Goal: Task Accomplishment & Management: Manage account settings

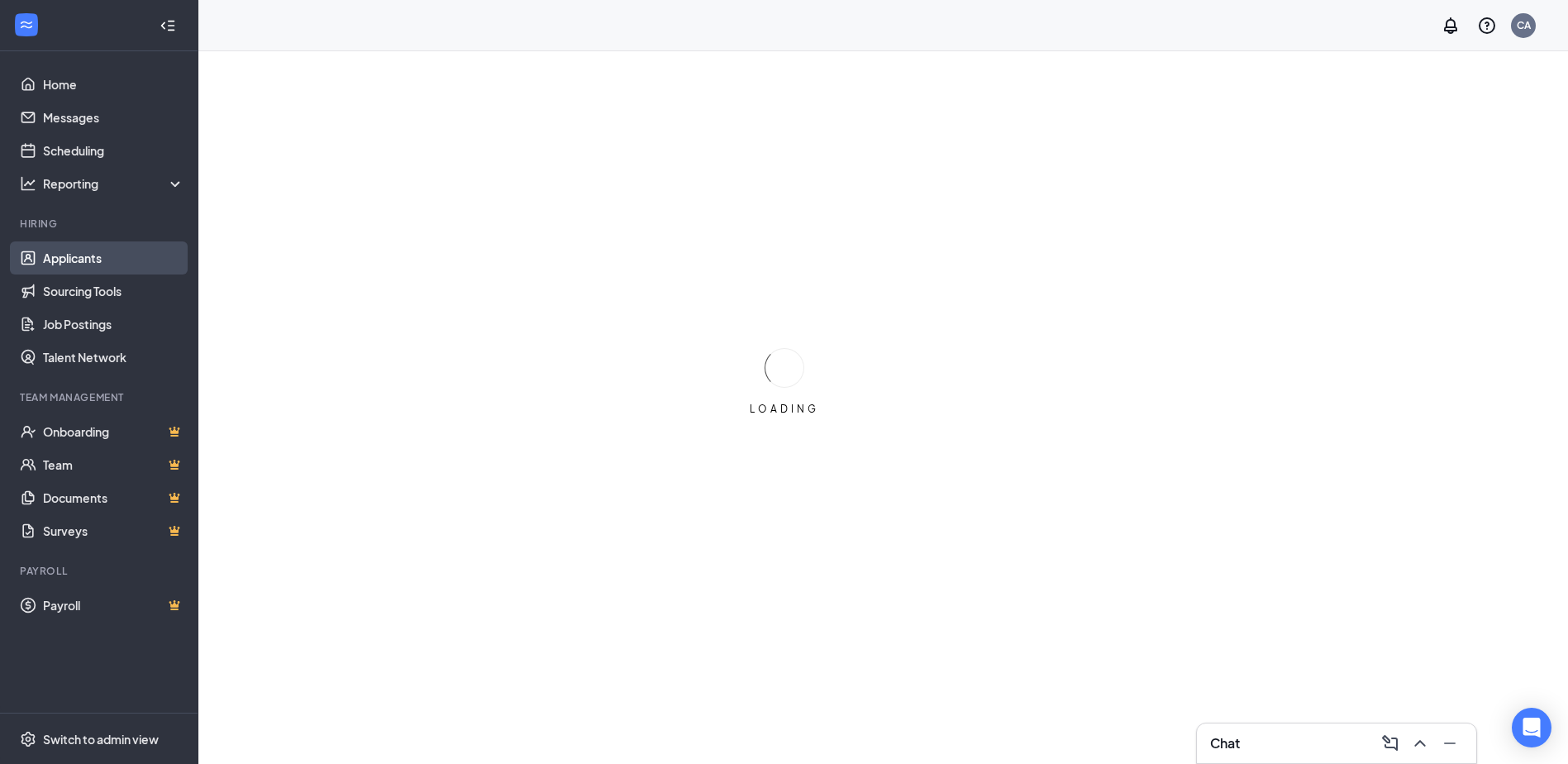
click at [129, 260] on link "Applicants" at bounding box center [114, 258] width 142 height 33
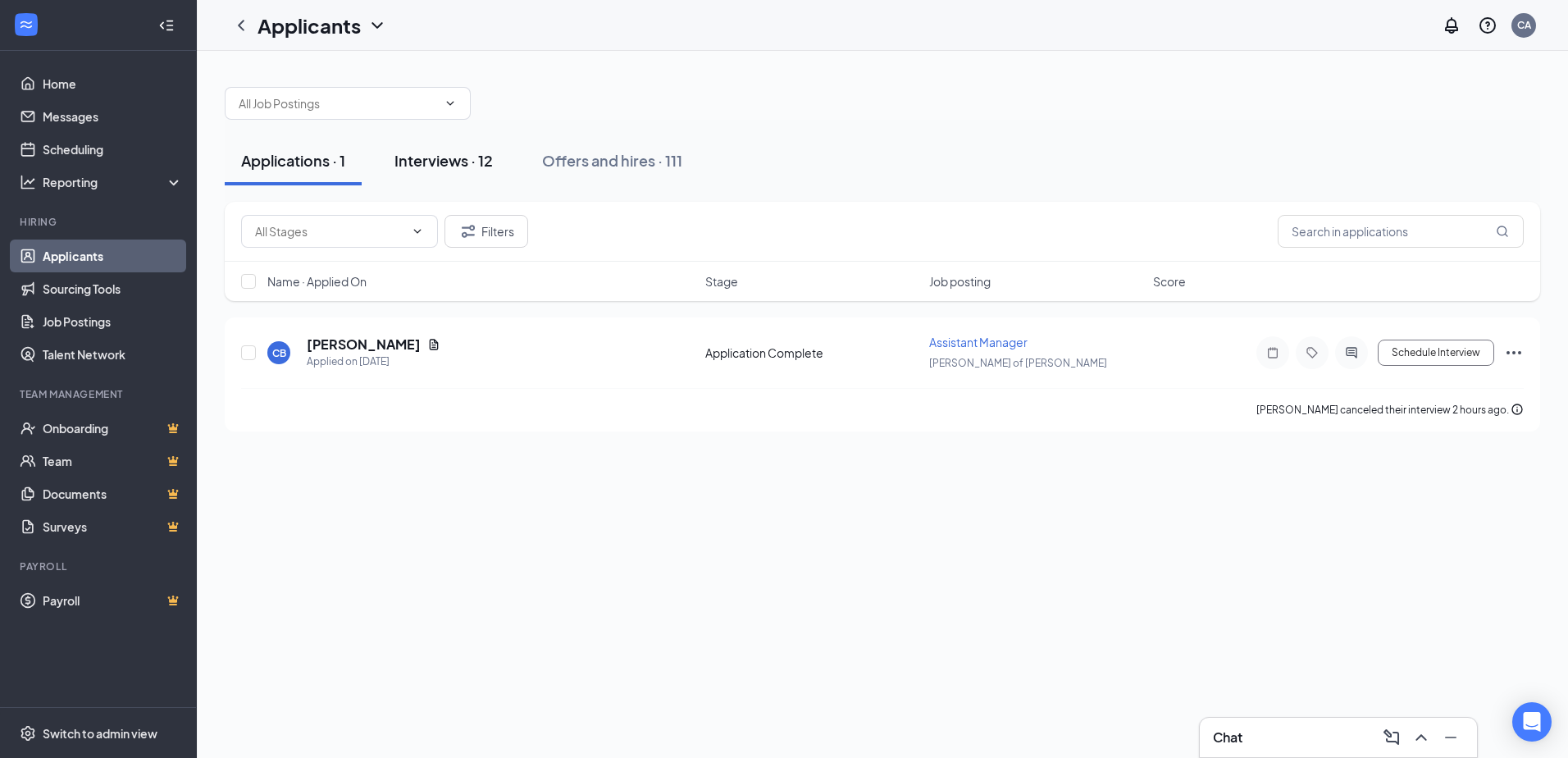
click at [462, 163] on div "Interviews · 12" at bounding box center [443, 160] width 98 height 21
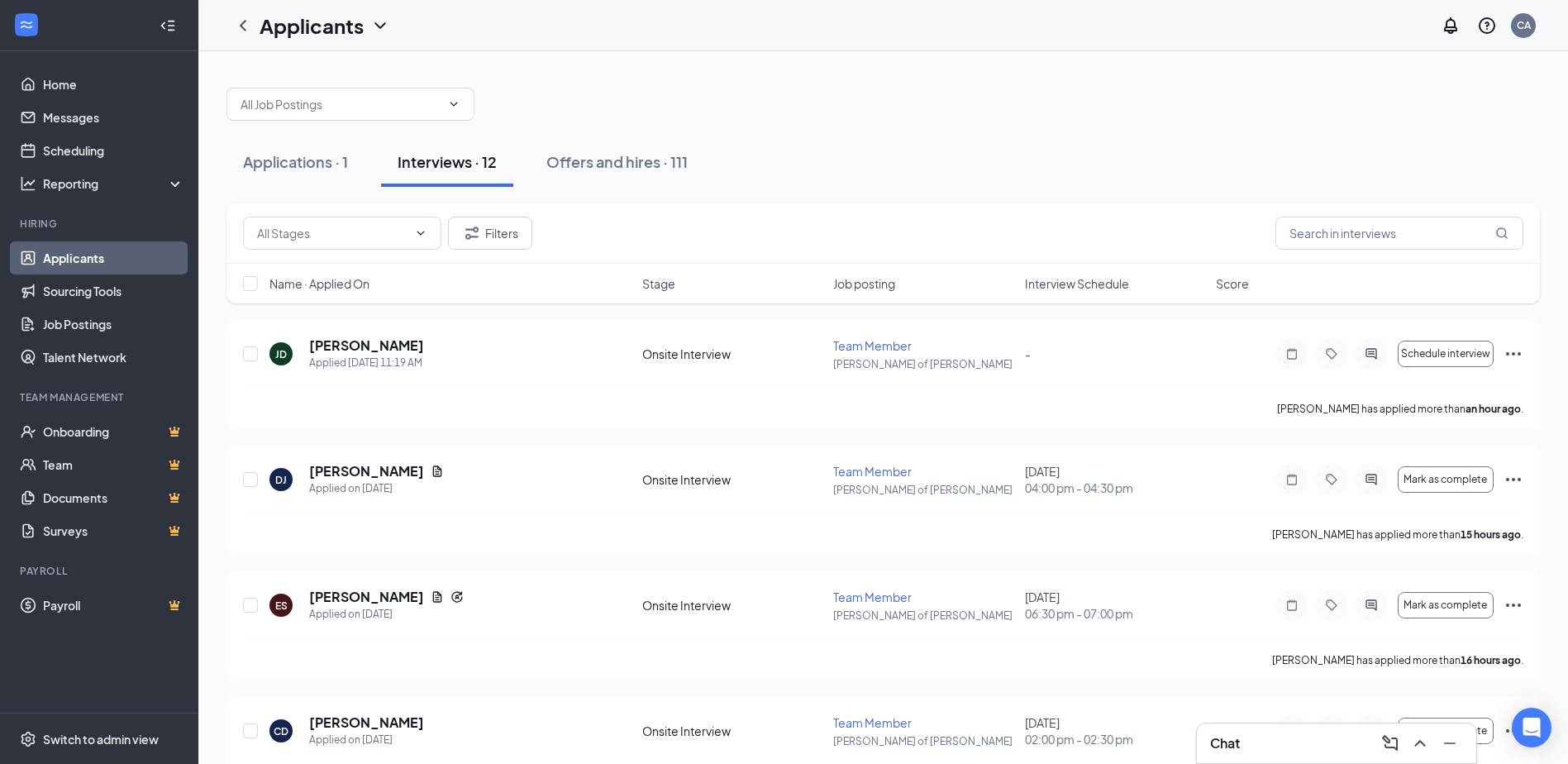
click at [1059, 286] on span "Interview Schedule" at bounding box center [1077, 283] width 104 height 16
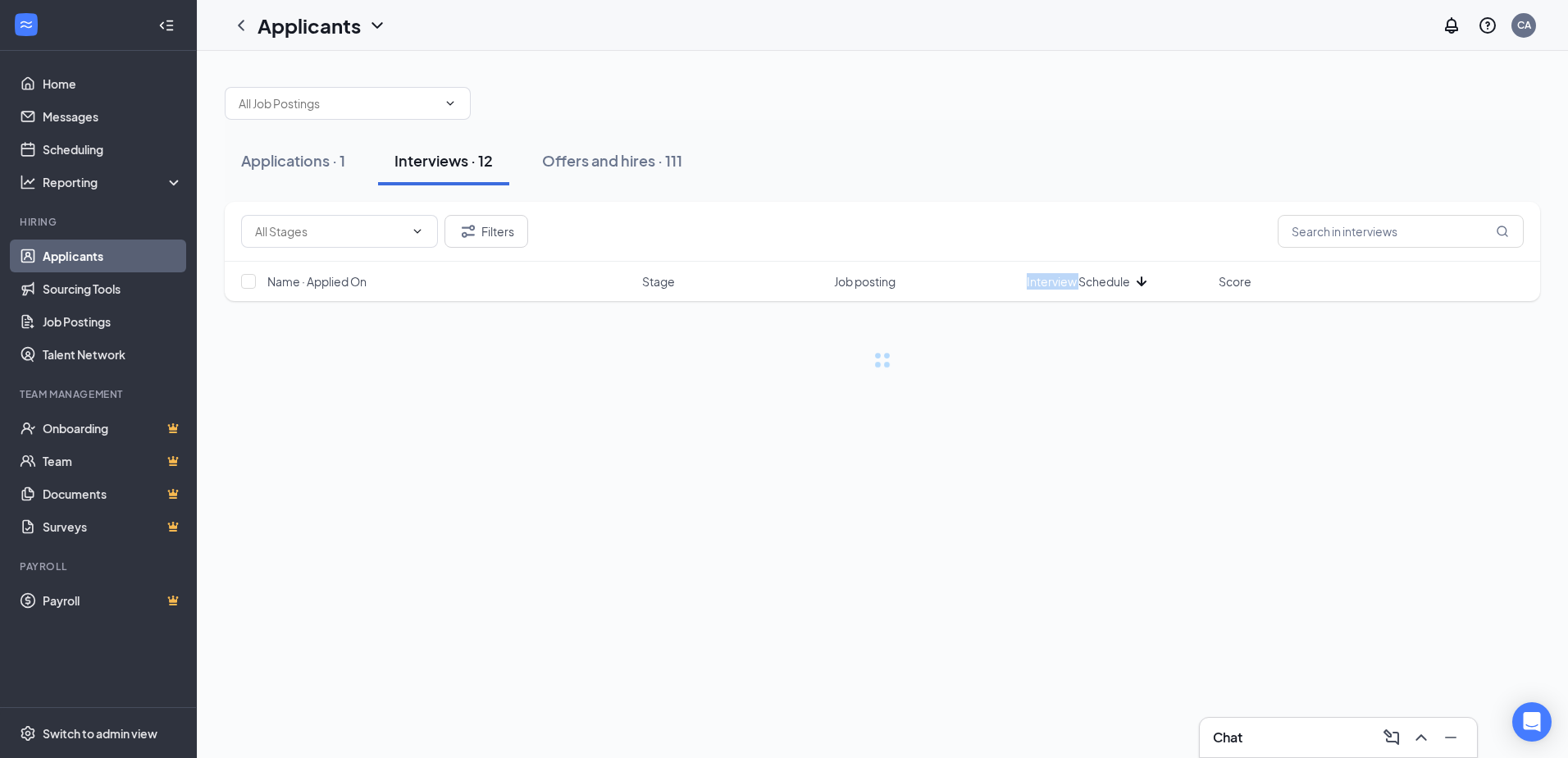
click at [1050, 283] on span "Interview Schedule" at bounding box center [1078, 281] width 103 height 16
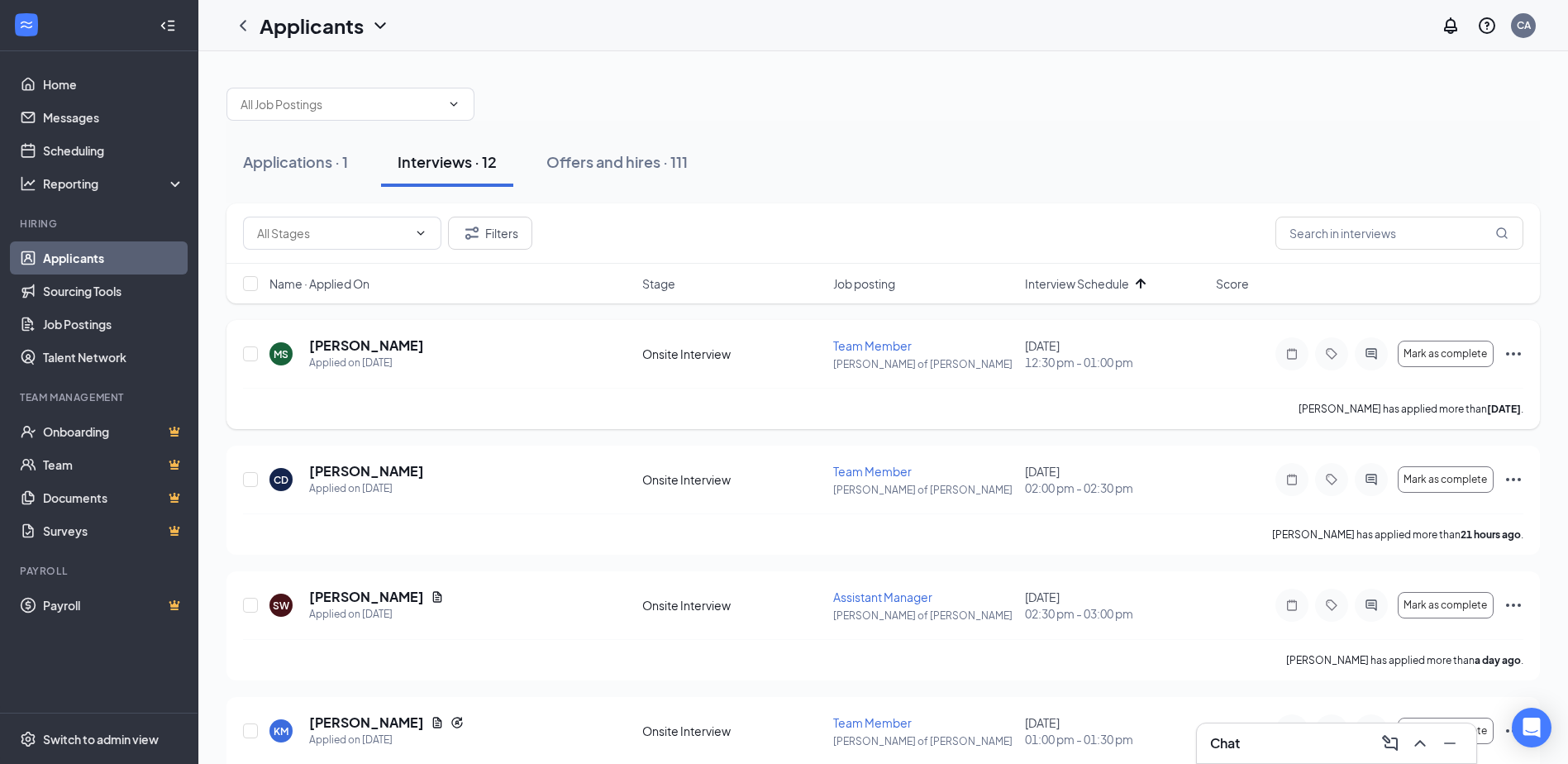
click at [1516, 351] on icon "Ellipses" at bounding box center [1513, 353] width 20 height 20
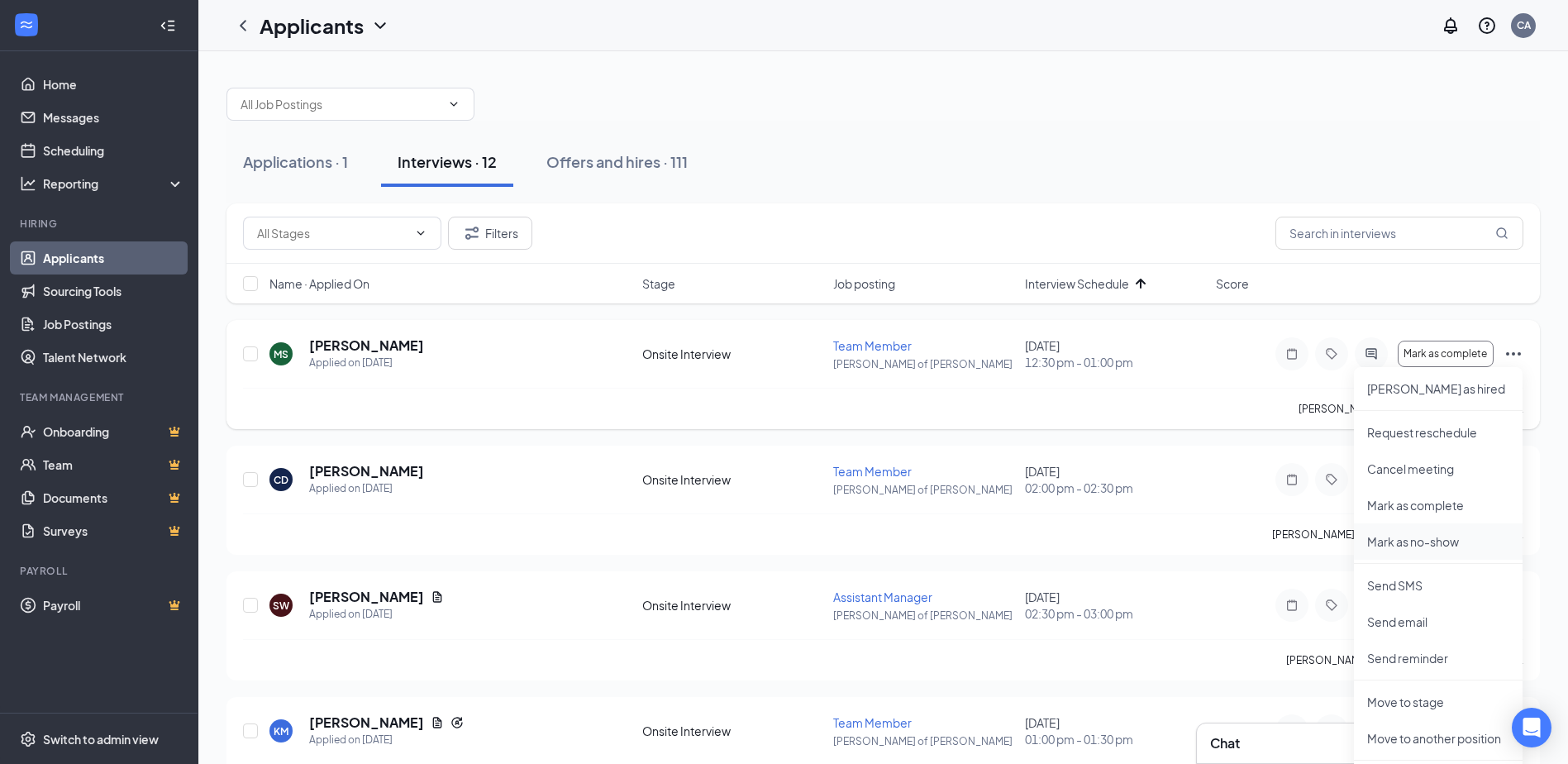
click at [1429, 536] on p "Mark as no-show" at bounding box center [1439, 541] width 142 height 16
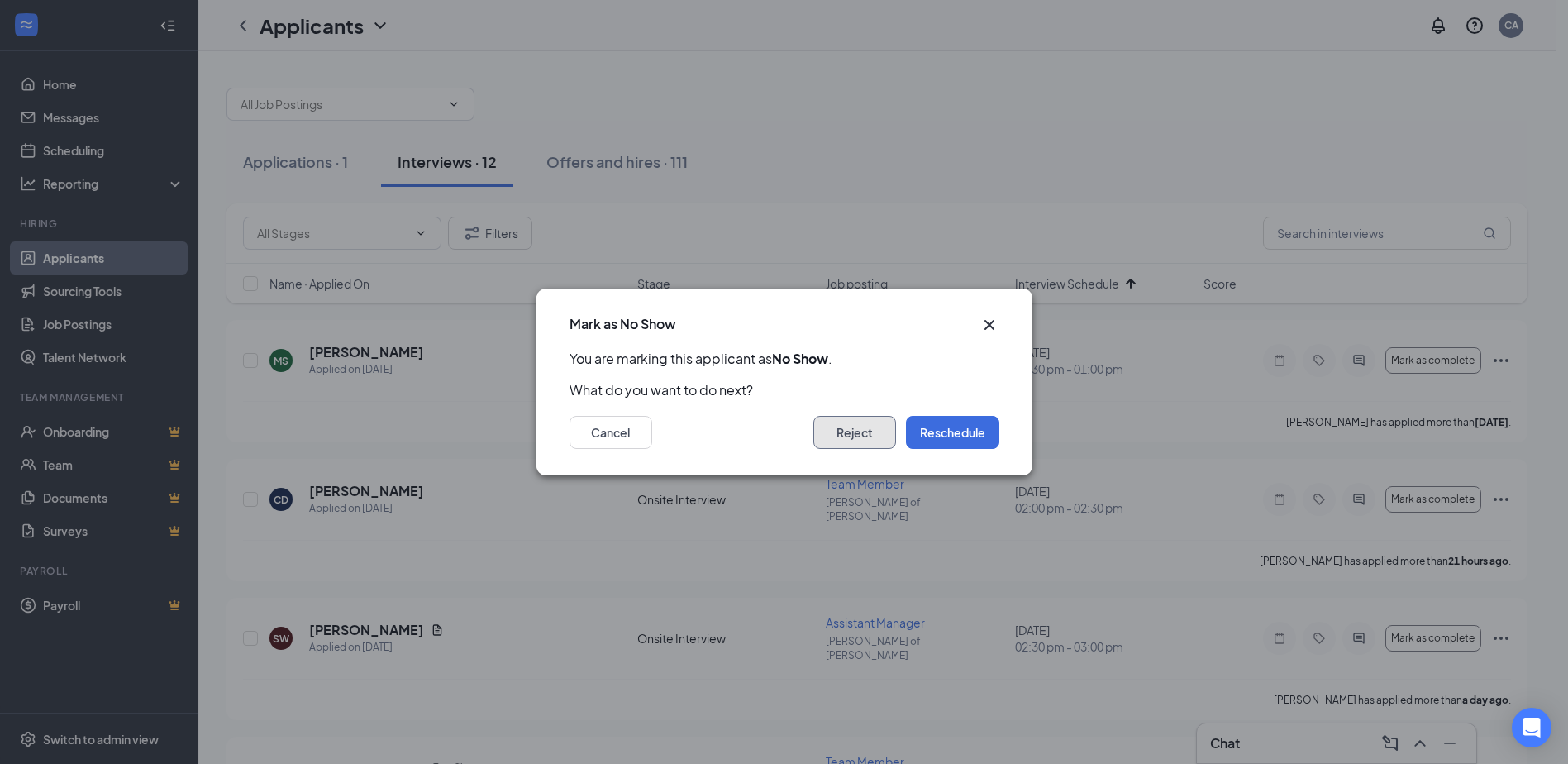
click at [873, 425] on button "Reject" at bounding box center [854, 432] width 82 height 33
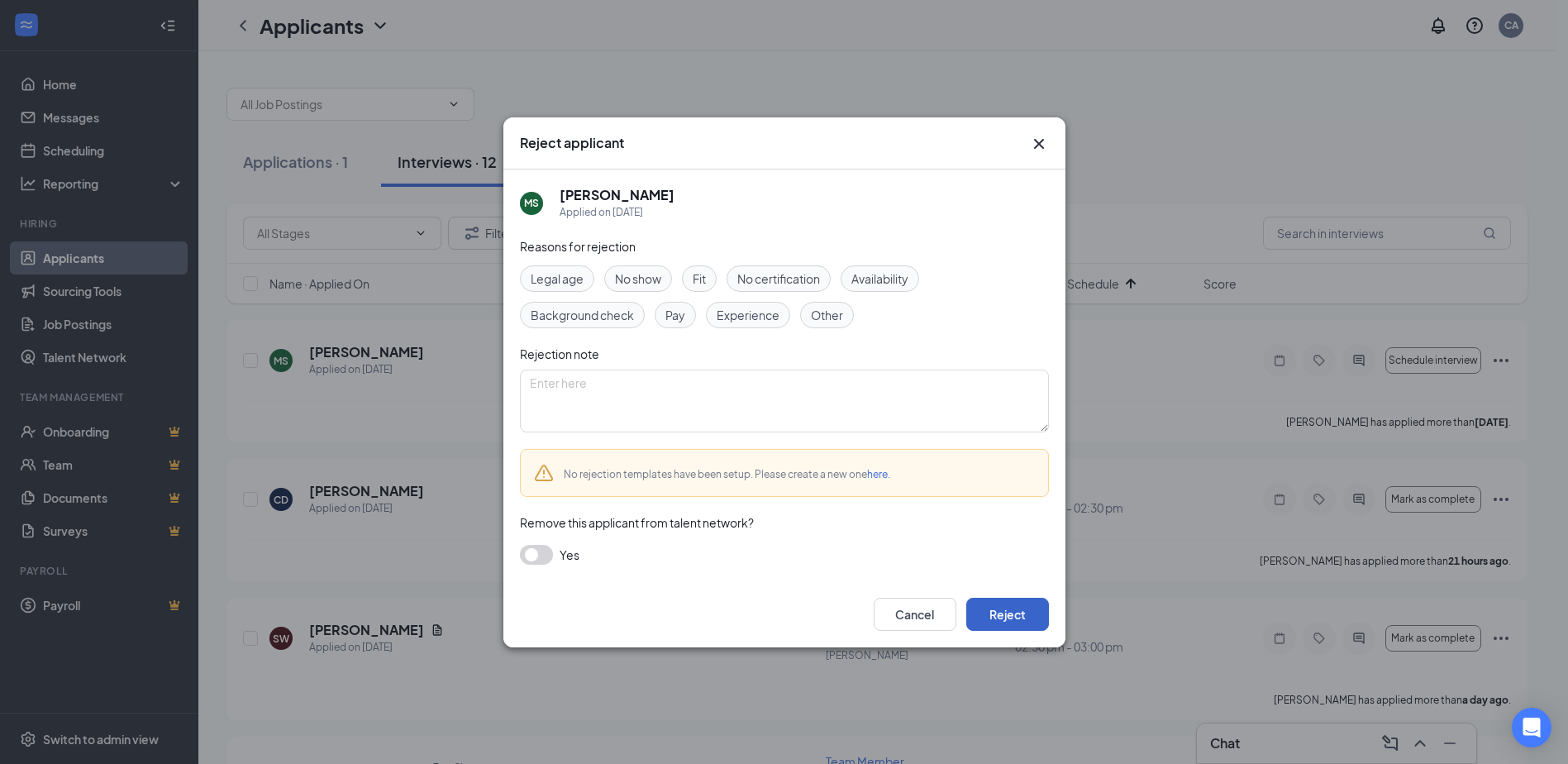
click at [1043, 616] on button "Reject" at bounding box center [1007, 614] width 82 height 33
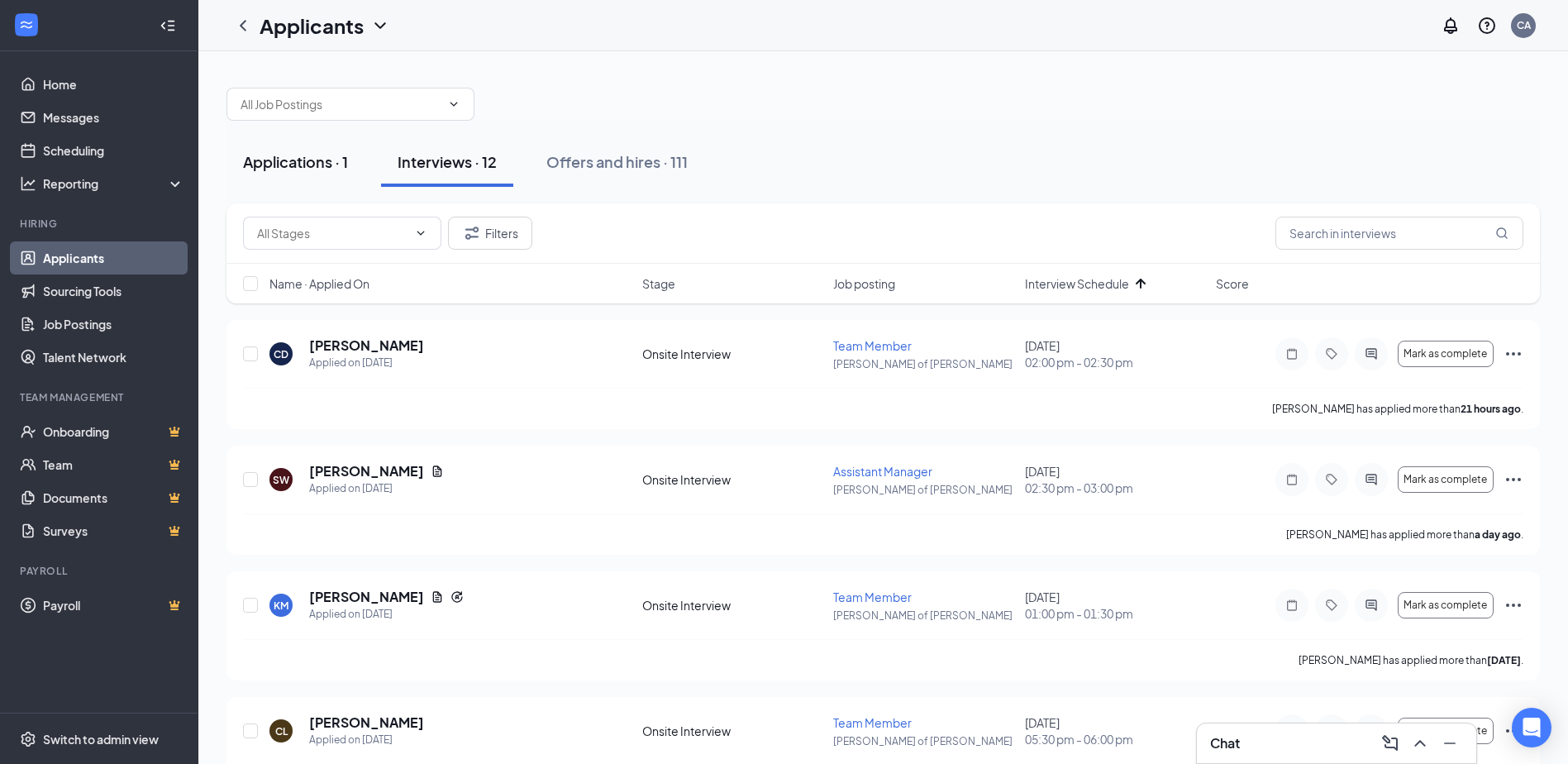
click at [301, 162] on div "Applications · 1" at bounding box center [295, 161] width 105 height 21
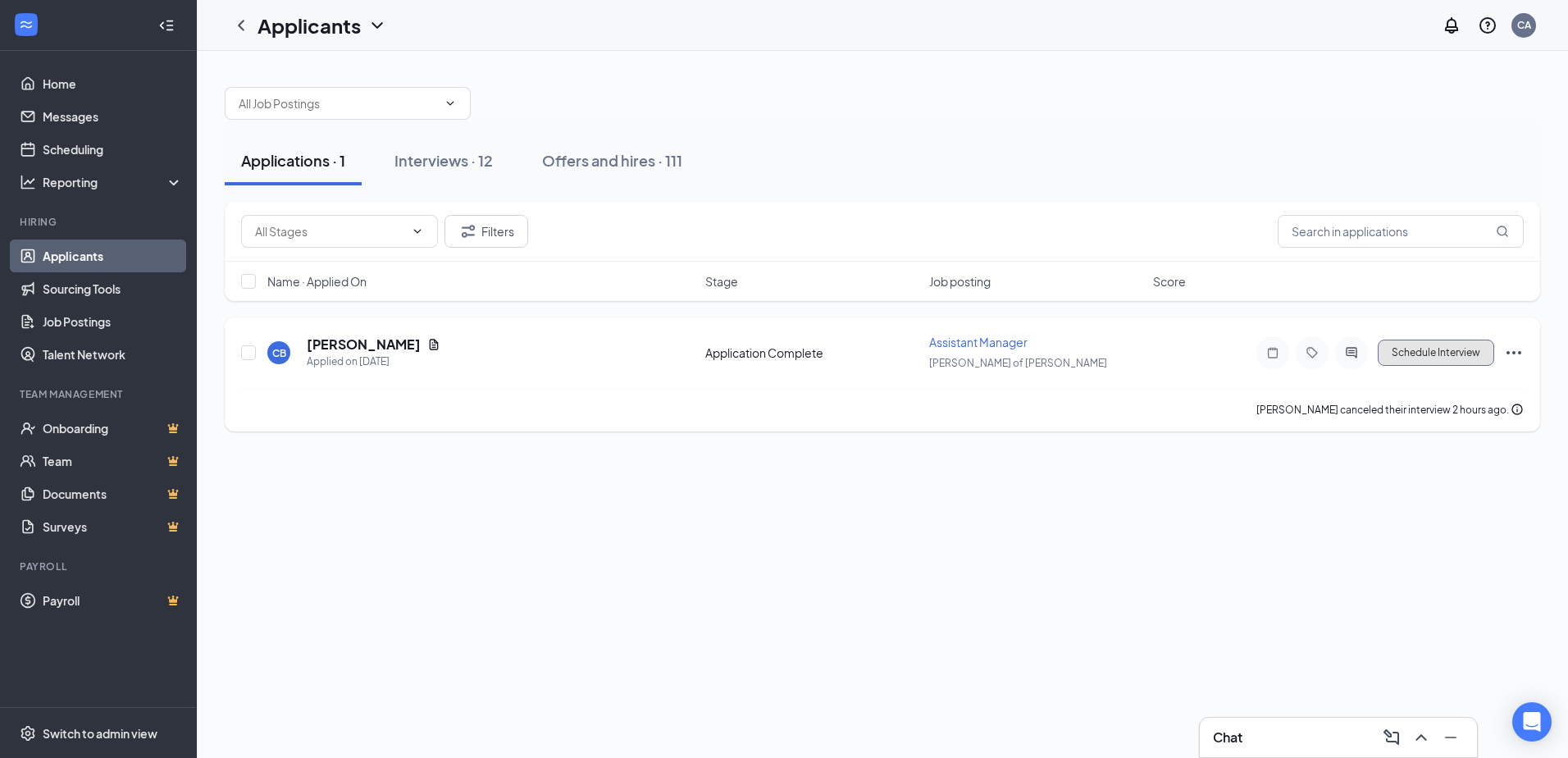
click at [1432, 348] on button "Schedule Interview" at bounding box center [1435, 352] width 116 height 26
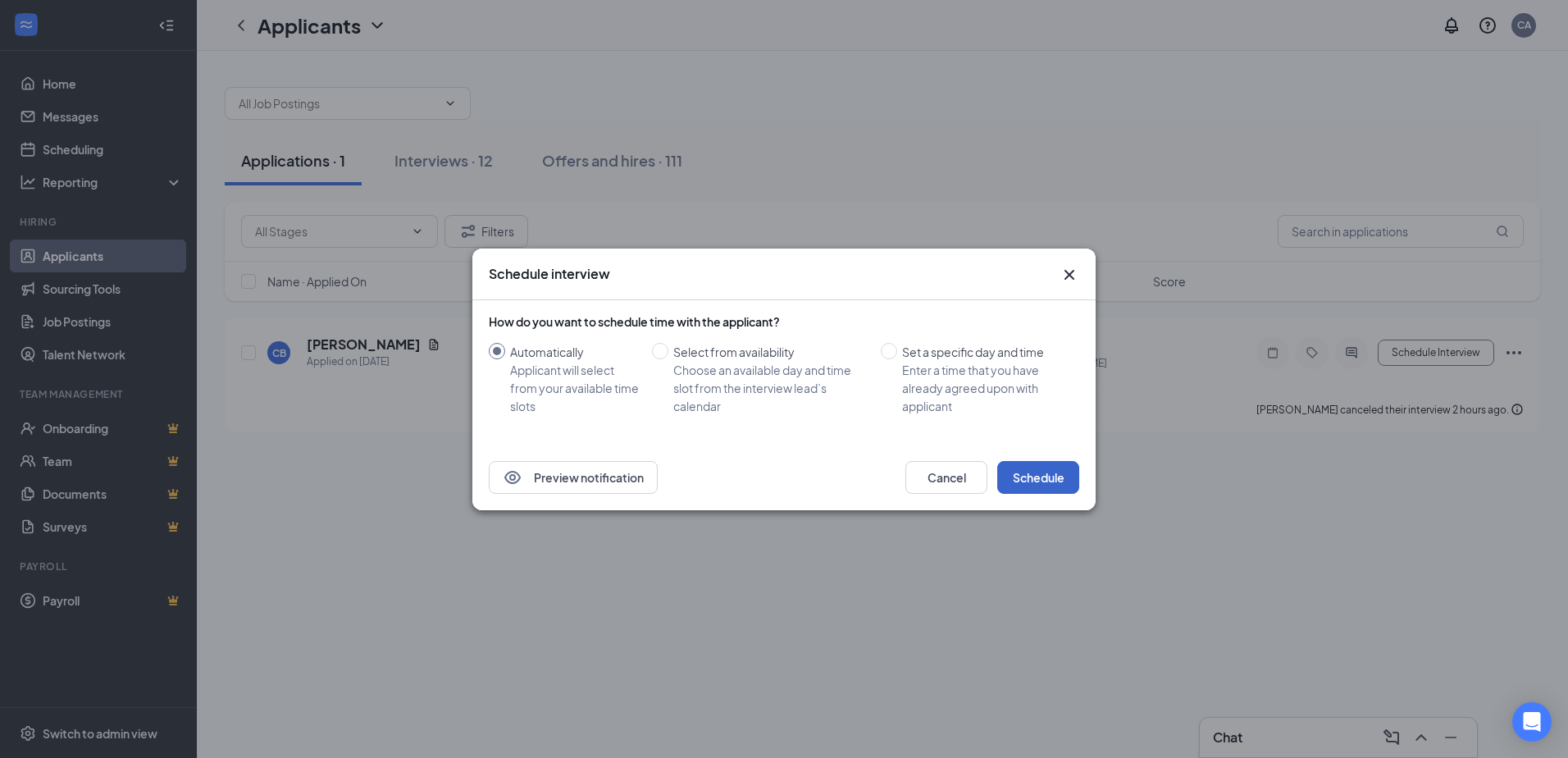
click at [1037, 479] on button "Schedule" at bounding box center [1038, 477] width 82 height 33
